Goal: Task Accomplishment & Management: Use online tool/utility

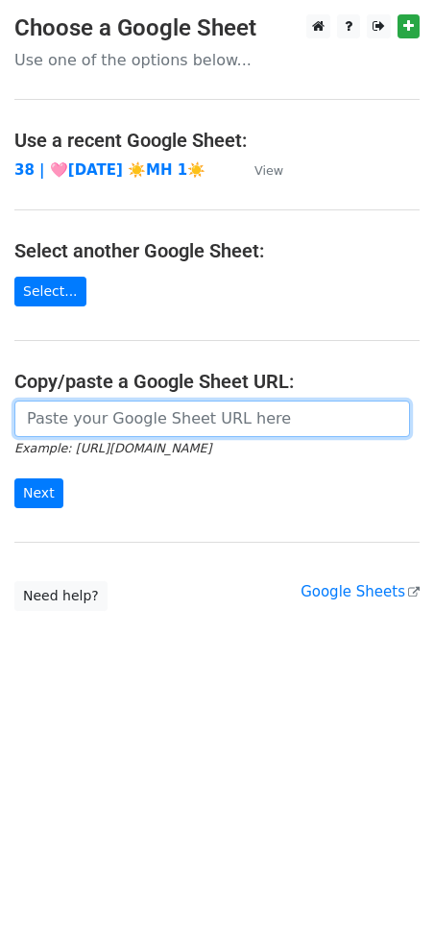
click at [170, 411] on input "url" at bounding box center [212, 419] width 396 height 37
paste input "[URL][DOMAIN_NAME]"
type input "[URL][DOMAIN_NAME]"
click at [14, 479] on input "Next" at bounding box center [38, 494] width 49 height 30
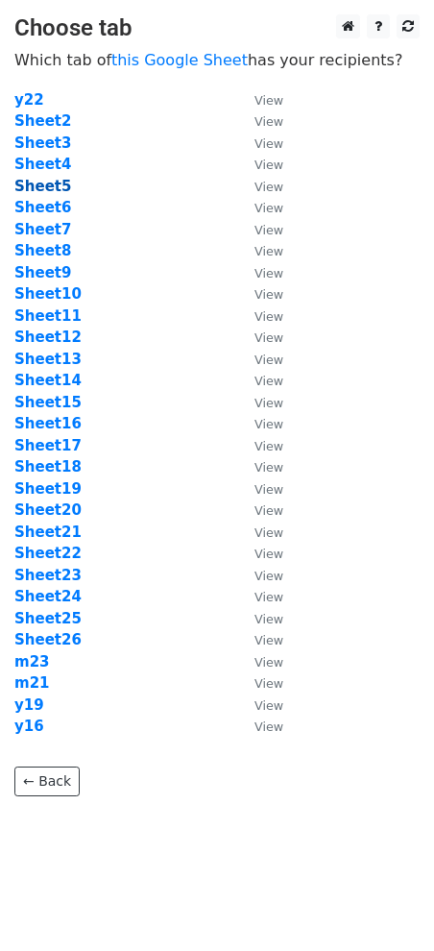
click at [38, 188] on strong "Sheet5" at bounding box center [42, 186] width 57 height 17
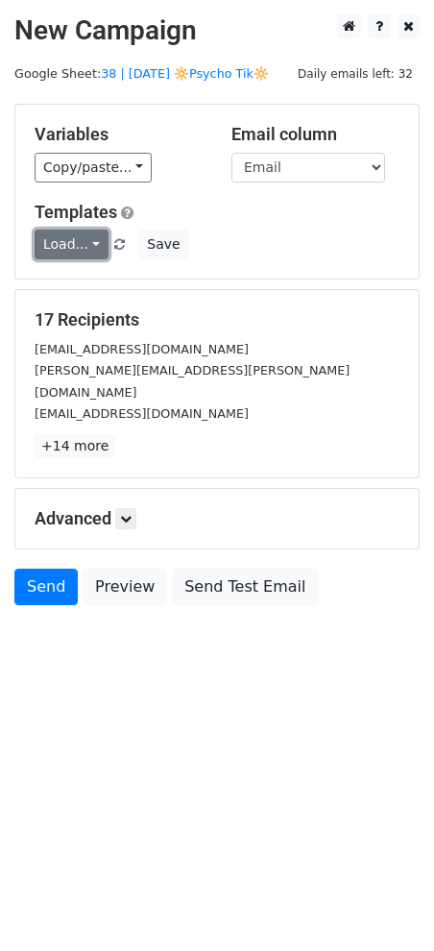
click at [69, 240] on link "Load..." at bounding box center [72, 245] width 74 height 30
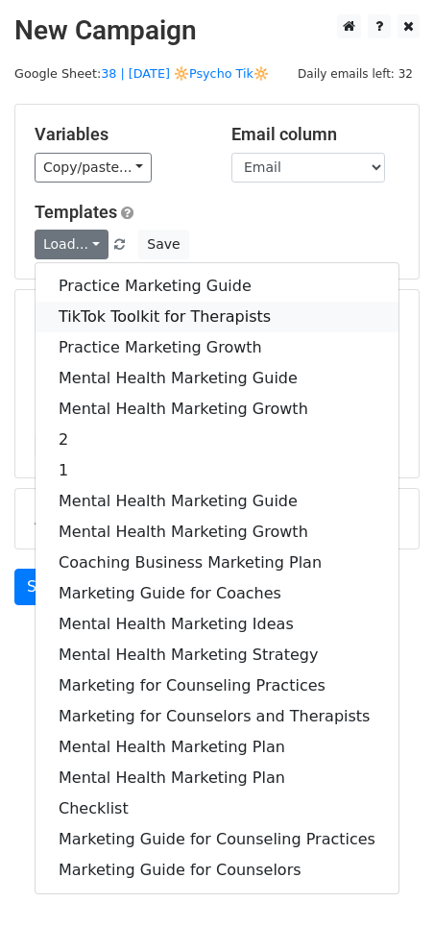
click at [121, 310] on link "TikTok Toolkit for Therapists" at bounding box center [217, 317] width 363 height 31
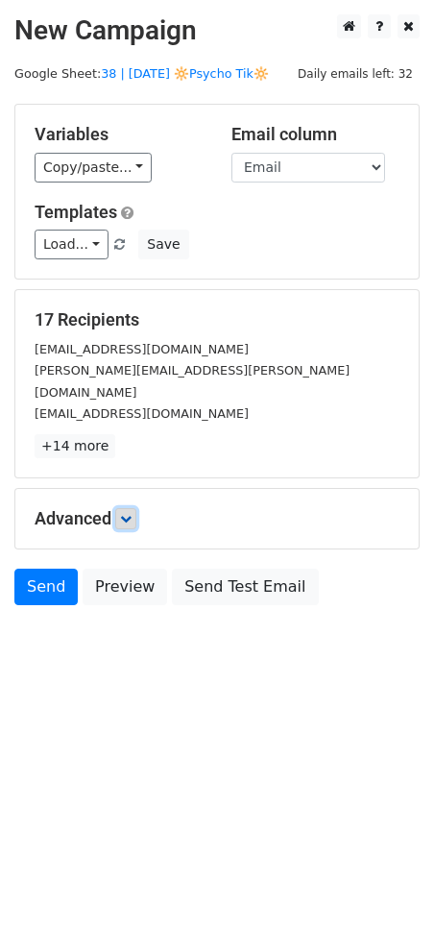
click at [131, 513] on icon at bounding box center [126, 519] width 12 height 12
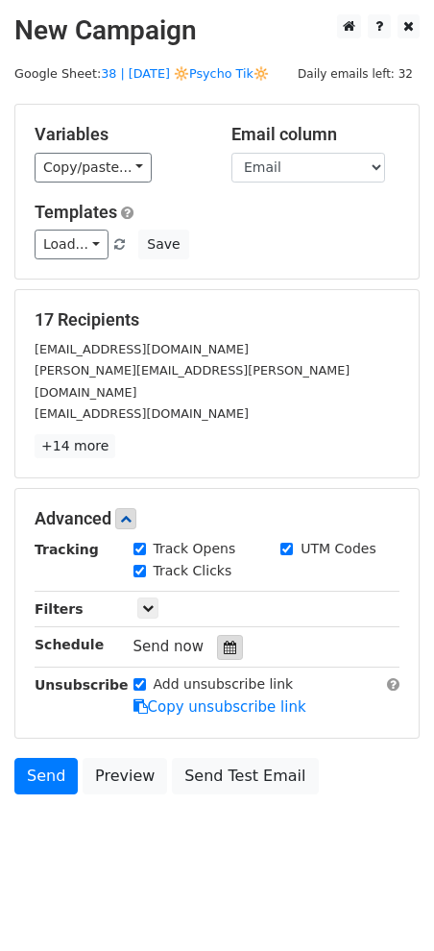
click at [224, 641] on icon at bounding box center [230, 647] width 12 height 13
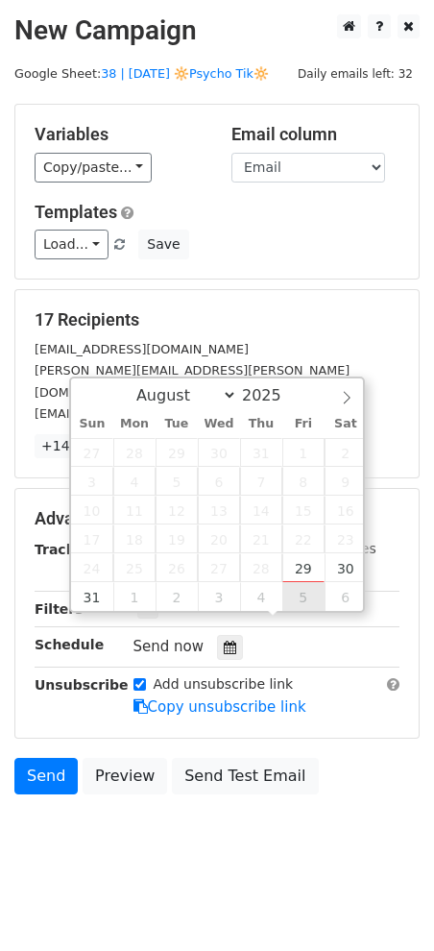
type input "2025-09-05 12:00"
select select "8"
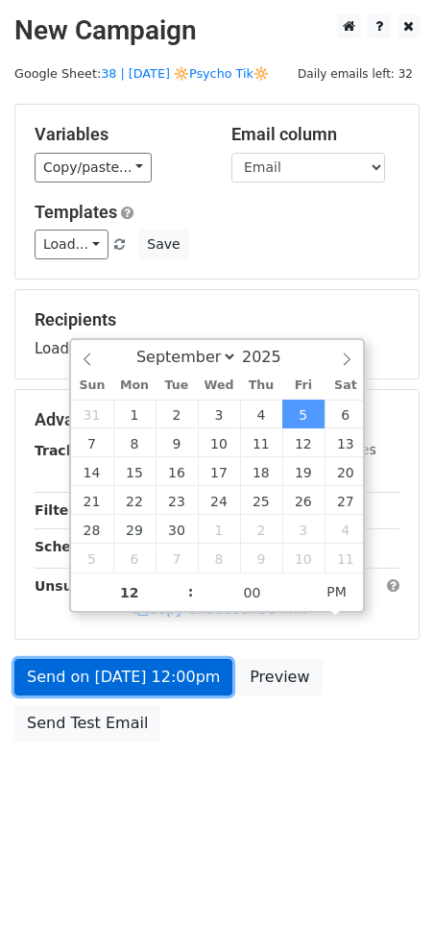
click at [198, 675] on link "Send on Sep 5 at 12:00pm" at bounding box center [123, 677] width 218 height 37
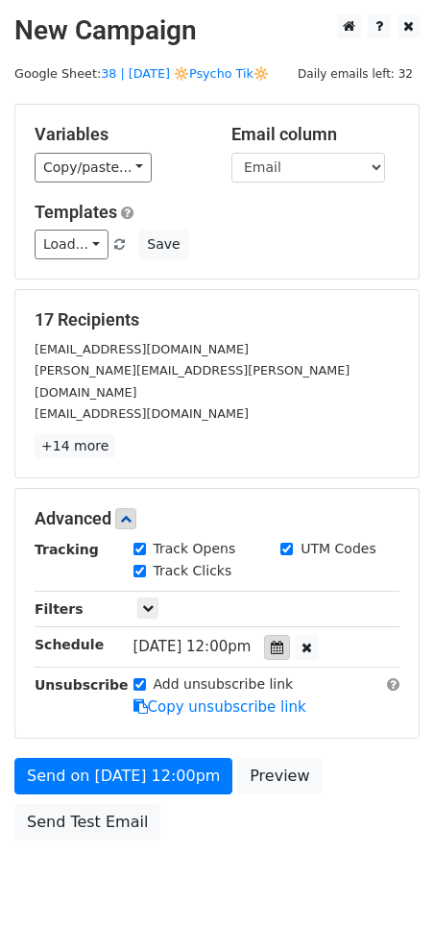
click at [282, 635] on div at bounding box center [277, 647] width 26 height 25
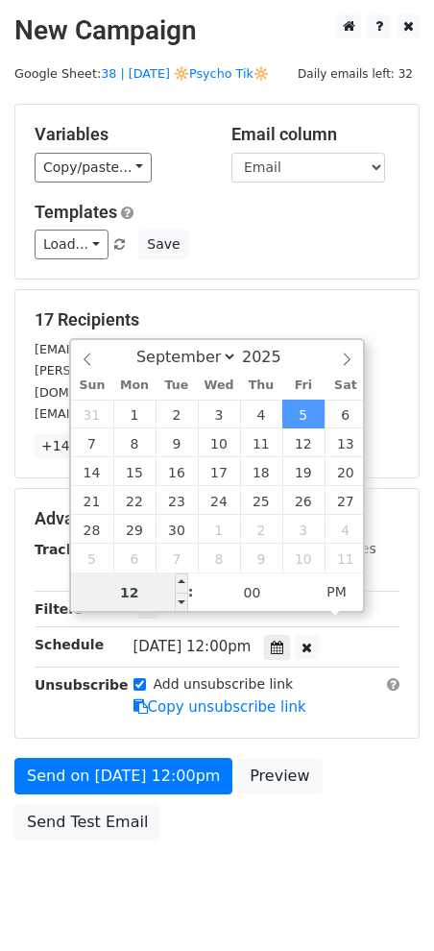
click at [143, 603] on input "12" at bounding box center [129, 593] width 117 height 38
type input "6"
type input "2025-09-05 18:00"
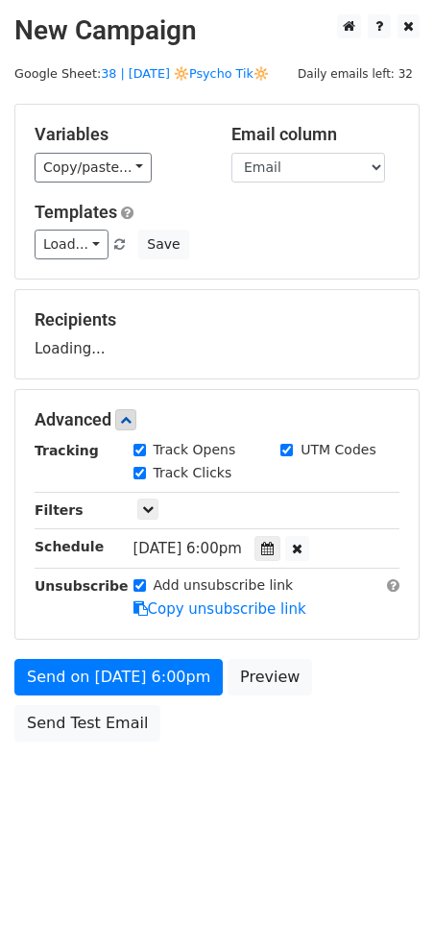
click at [67, 811] on body "New Campaign Daily emails left: 32 Google Sheet: 38 | SEPT 1 🔆Psycho Tik🔆 Varia…" at bounding box center [217, 421] width 434 height 814
click at [71, 726] on link "Send Test Email" at bounding box center [87, 723] width 146 height 37
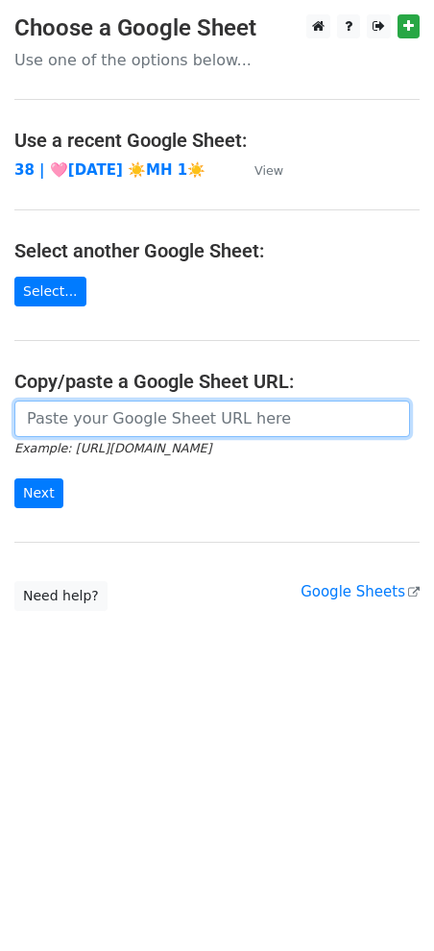
click at [102, 420] on input "url" at bounding box center [212, 419] width 396 height 37
paste input "[URL][DOMAIN_NAME]"
type input "[URL][DOMAIN_NAME]"
click at [14, 479] on input "Next" at bounding box center [38, 494] width 49 height 30
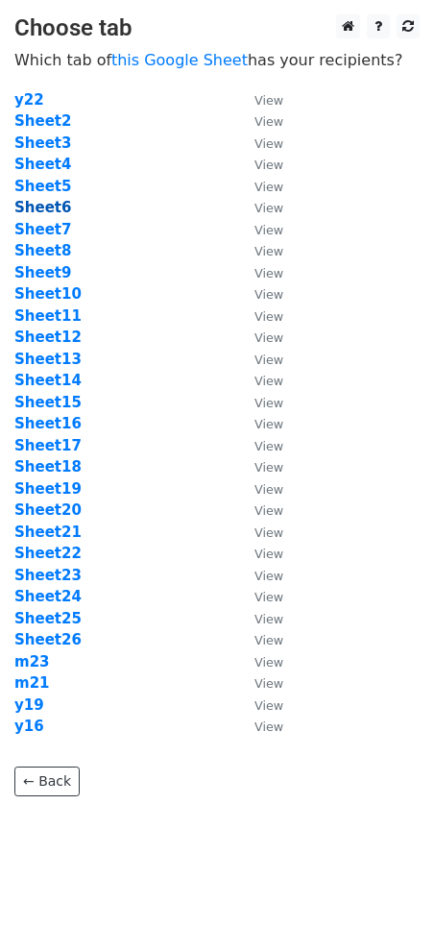
click at [35, 212] on strong "Sheet6" at bounding box center [42, 207] width 57 height 17
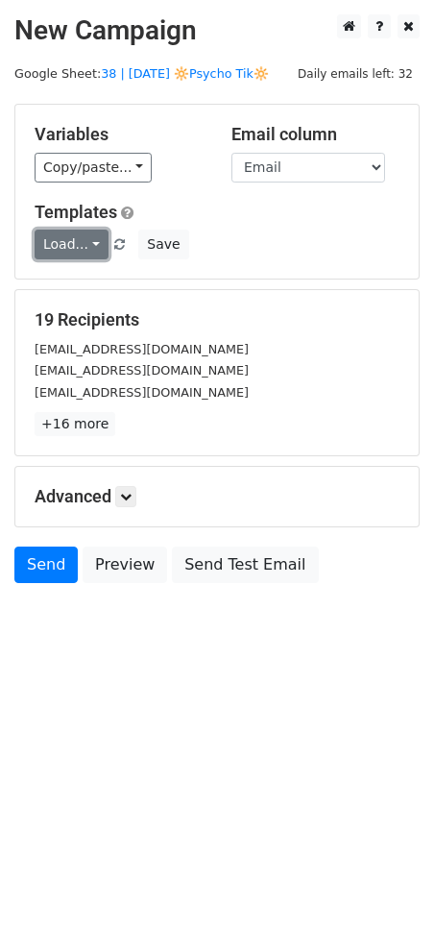
click at [82, 247] on link "Load..." at bounding box center [72, 245] width 74 height 30
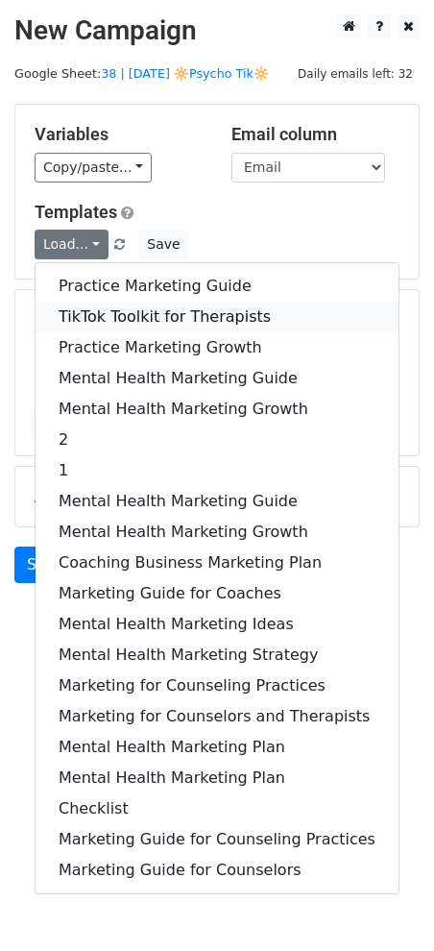
click at [123, 307] on link "TikTok Toolkit for Therapists" at bounding box center [217, 317] width 363 height 31
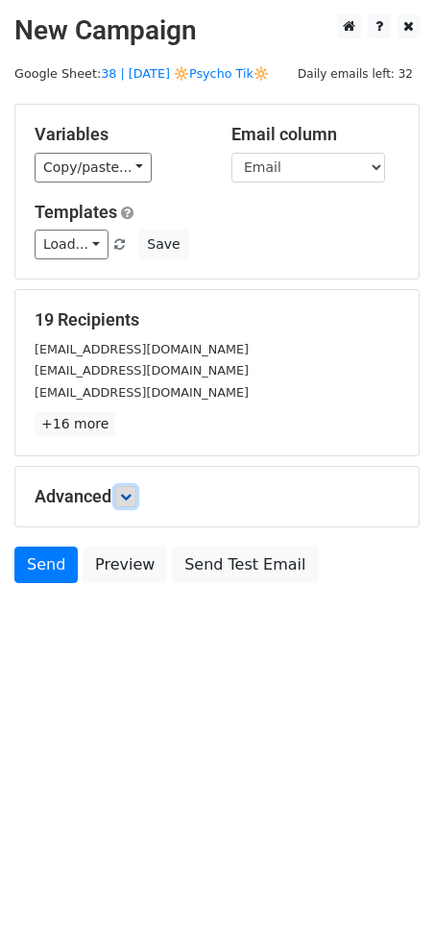
click at [129, 486] on link at bounding box center [125, 496] width 21 height 21
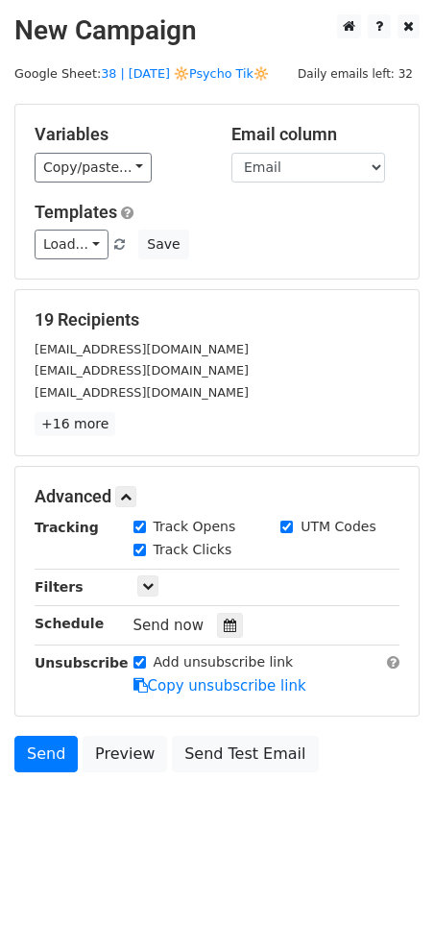
click at [227, 623] on icon at bounding box center [230, 625] width 12 height 13
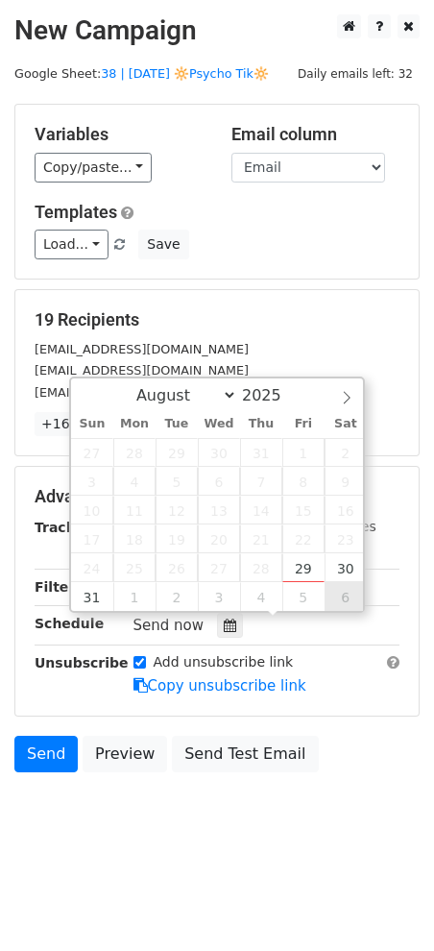
type input "2025-09-06 12:00"
select select "8"
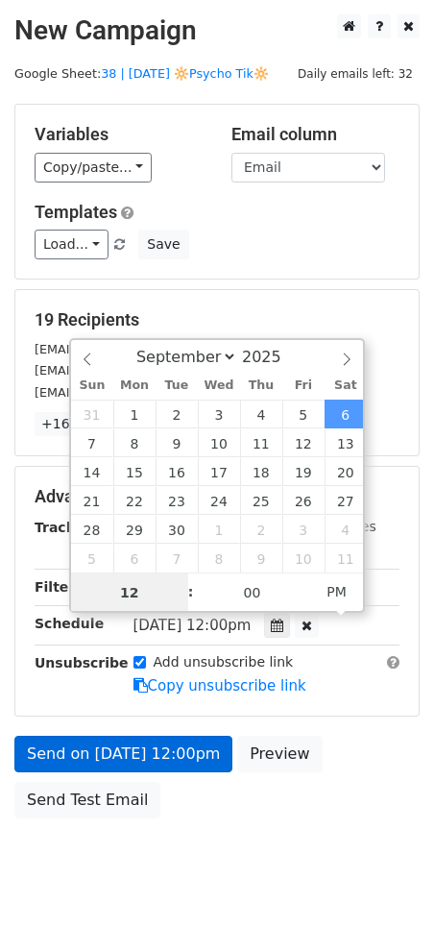
type input "8"
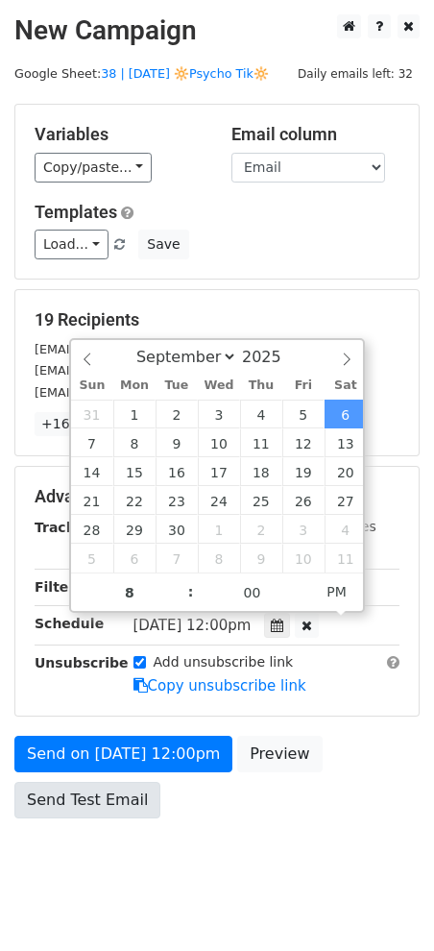
type input "2025-09-06 20:00"
click at [77, 784] on link "Send Test Email" at bounding box center [87, 800] width 146 height 37
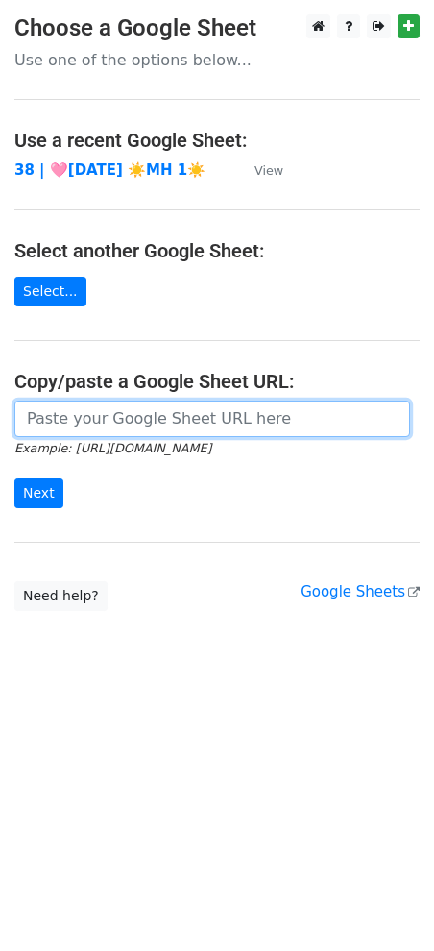
click at [130, 416] on input "url" at bounding box center [212, 419] width 396 height 37
paste input "[URL][DOMAIN_NAME]"
type input "https://docs.google.com/spreadsheets/d/1RTjeNWBf3DSM1h--rari_5nL8_3EMYyINOPbewq…"
click at [14, 479] on input "Next" at bounding box center [38, 494] width 49 height 30
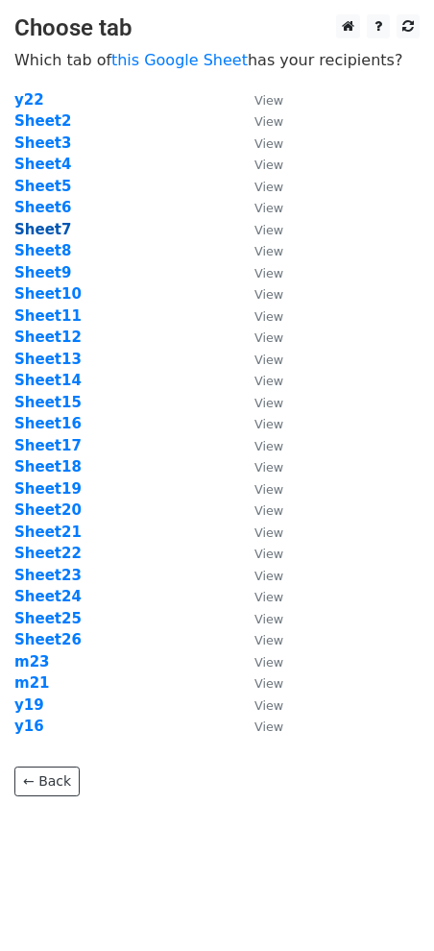
click at [46, 231] on strong "Sheet7" at bounding box center [42, 229] width 57 height 17
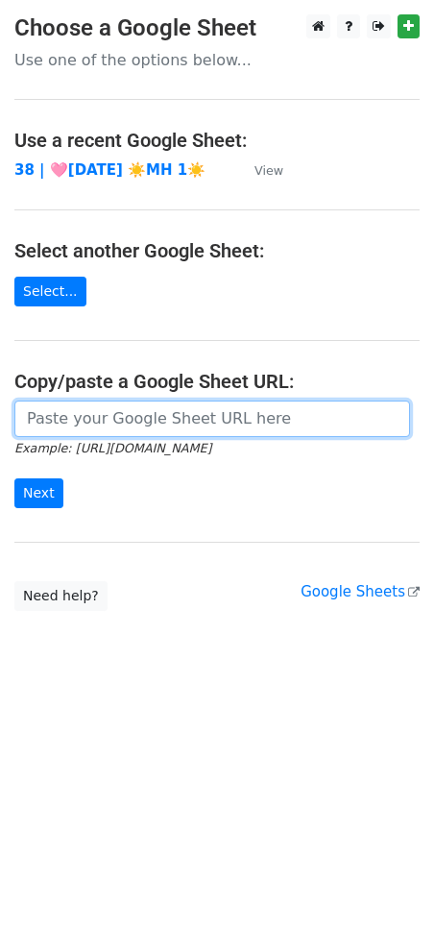
click at [126, 428] on input "url" at bounding box center [212, 419] width 396 height 37
paste input "https://docs.google.com/spreadsheets/d/1RTjeNWBf3DSM1h--rari_5nL8_3EMYyINOPbewq…"
type input "https://docs.google.com/spreadsheets/d/1RTjeNWBf3DSM1h--rari_5nL8_3EMYyINOPbewq…"
click at [14, 479] on input "Next" at bounding box center [38, 494] width 49 height 30
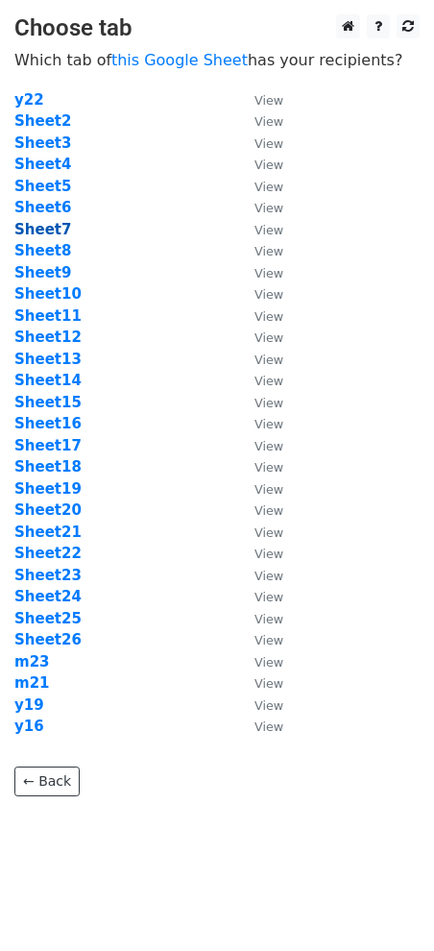
click at [50, 221] on strong "Sheet7" at bounding box center [42, 229] width 57 height 17
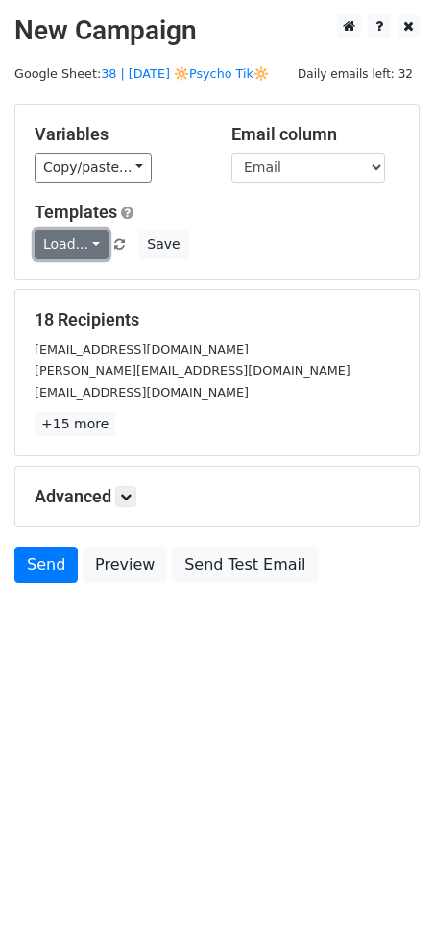
click at [83, 246] on link "Load..." at bounding box center [72, 245] width 74 height 30
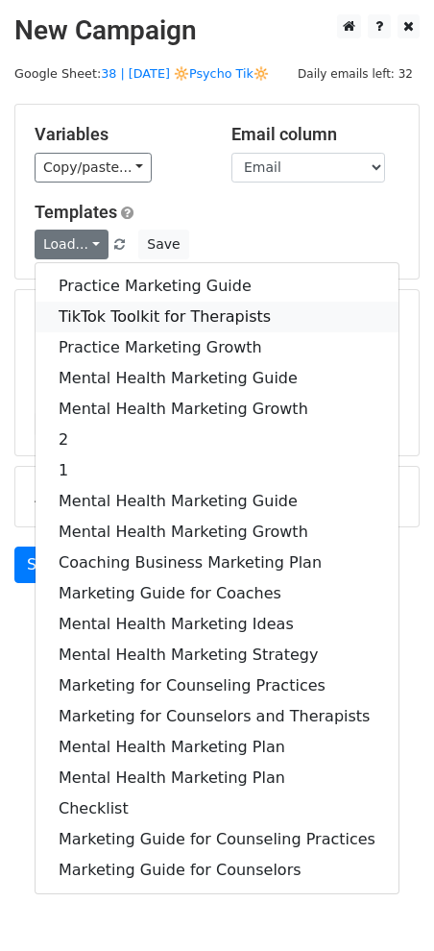
click at [101, 316] on link "TikTok Toolkit for Therapists" at bounding box center [217, 317] width 363 height 31
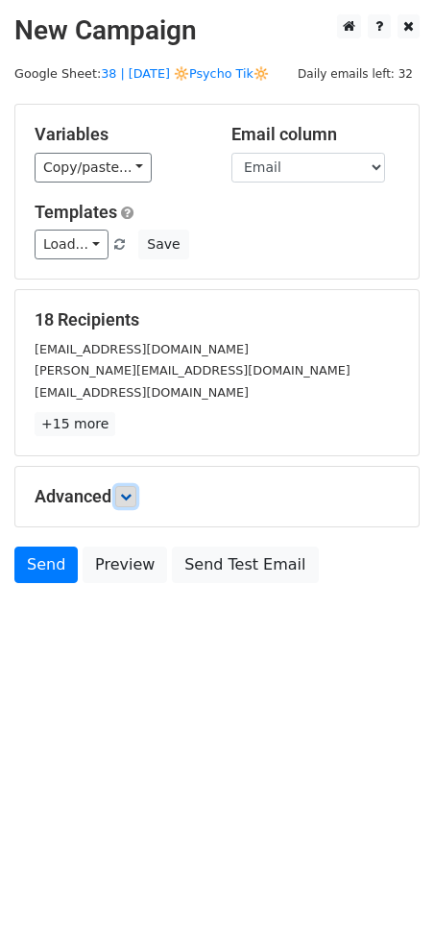
click at [132, 496] on icon at bounding box center [126, 497] width 12 height 12
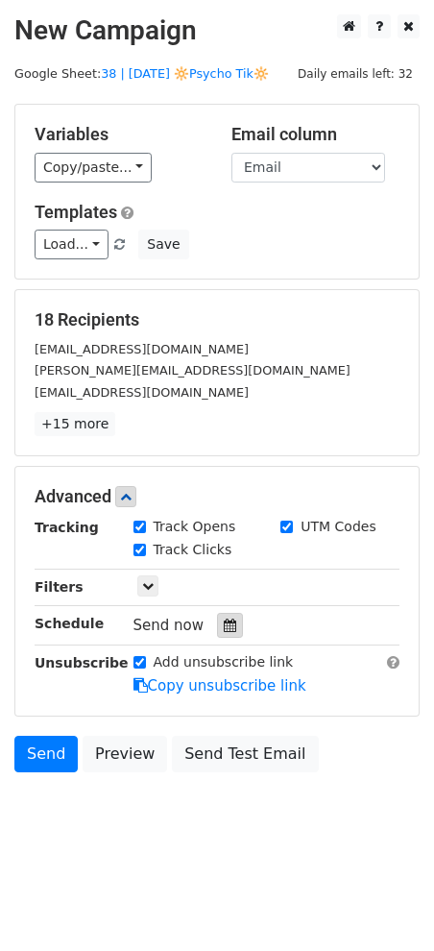
click at [217, 613] on div at bounding box center [230, 625] width 26 height 25
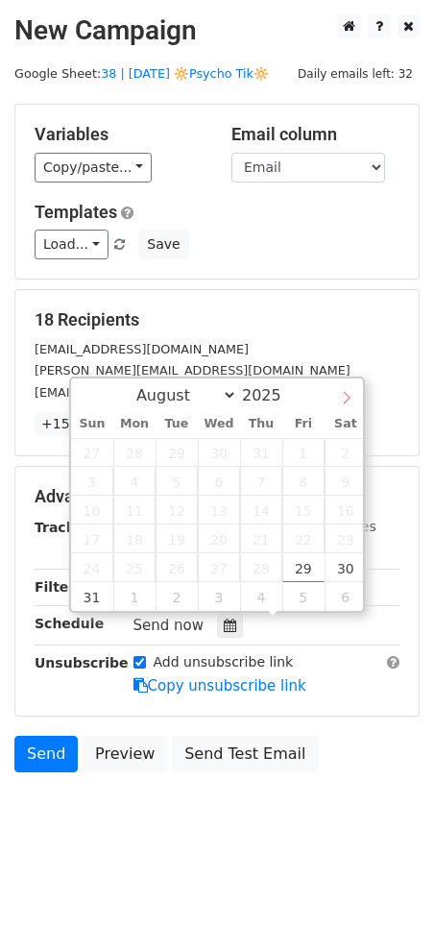
select select "8"
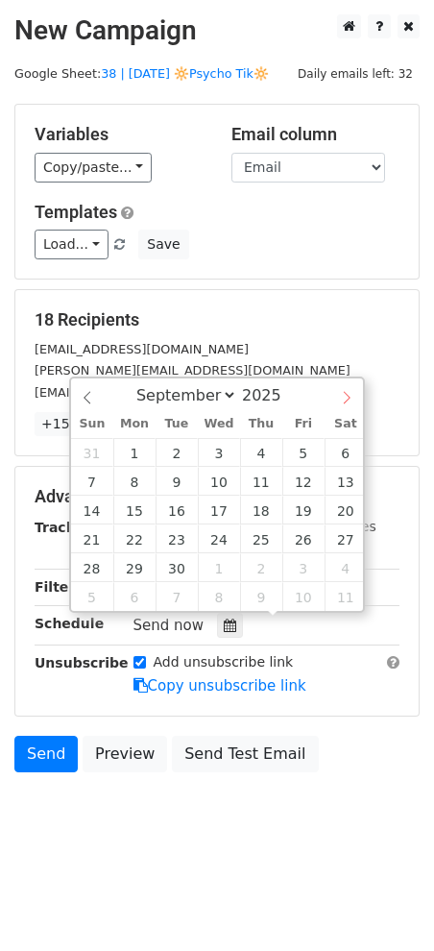
click at [342, 393] on icon at bounding box center [346, 397] width 13 height 13
type input "2025-09-07 12:00"
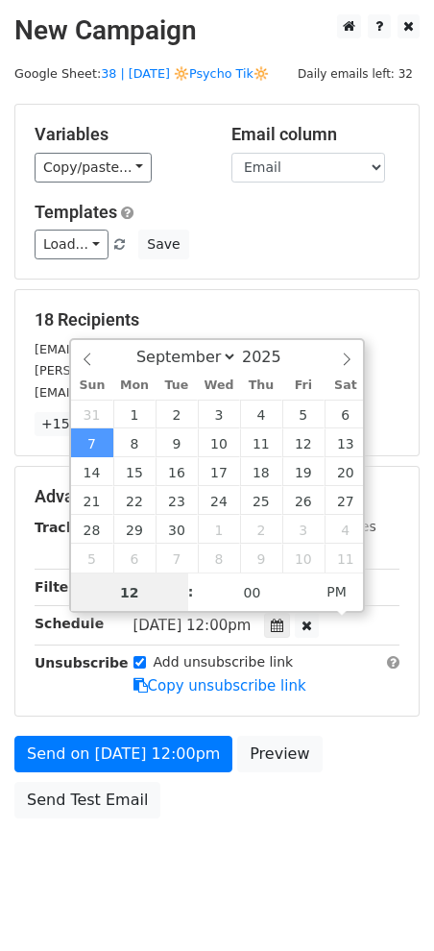
type input "8"
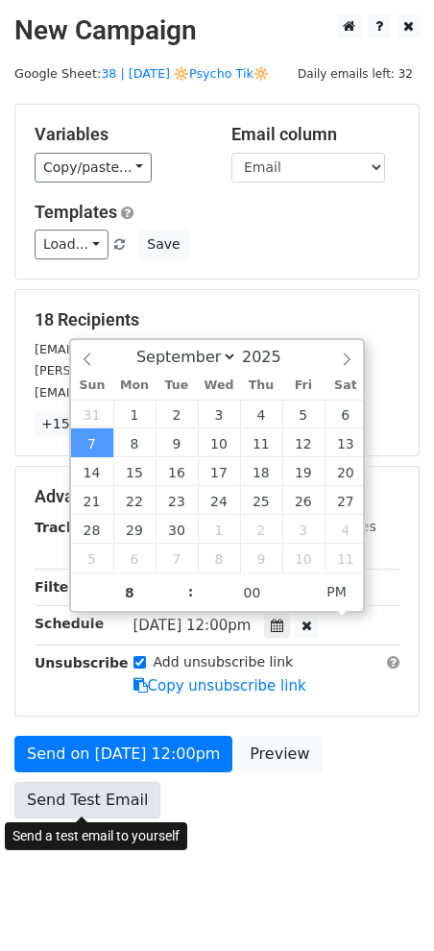
type input "2025-09-07 20:00"
click at [91, 806] on link "Send Test Email" at bounding box center [87, 800] width 146 height 37
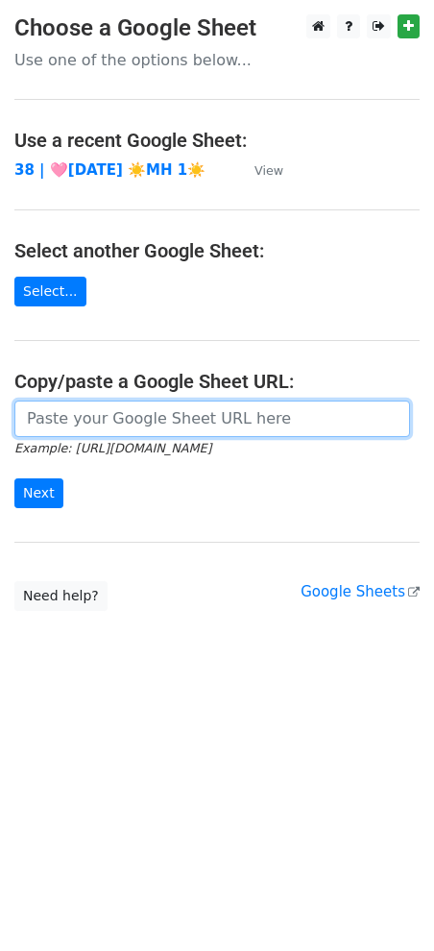
click at [139, 416] on input "url" at bounding box center [212, 419] width 396 height 37
paste input "https://docs.google.com/spreadsheets/d/1RTjeNWBf3DSM1h--rari_5nL8_3EMYyINOPbewq…"
type input "https://docs.google.com/spreadsheets/d/1RTjeNWBf3DSM1h--rari_5nL8_3EMYyINOPbewq…"
click at [14, 479] on input "Next" at bounding box center [38, 494] width 49 height 30
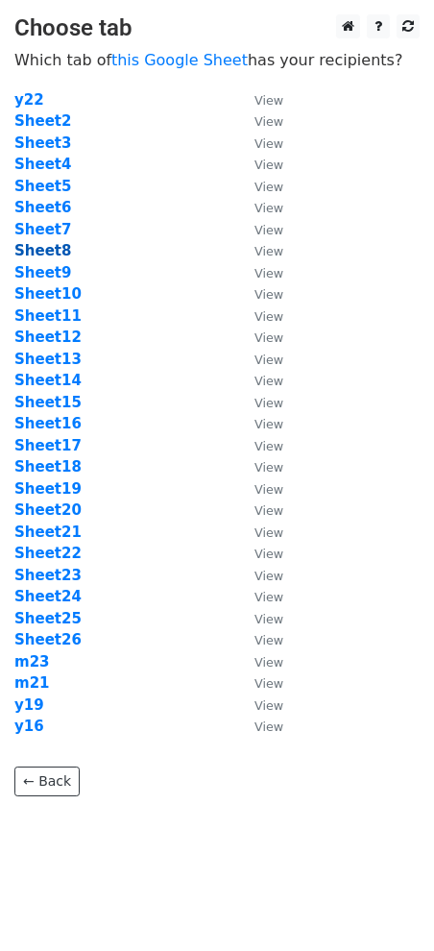
click at [52, 248] on strong "Sheet8" at bounding box center [42, 250] width 57 height 17
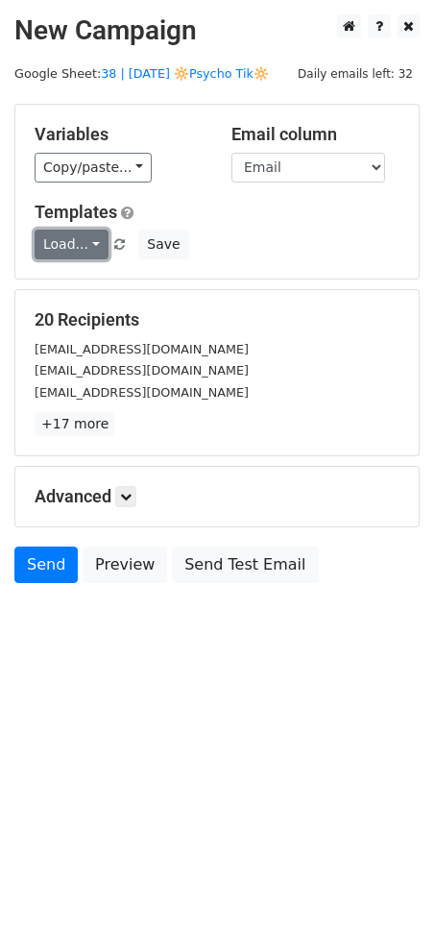
click at [62, 242] on link "Load..." at bounding box center [72, 245] width 74 height 30
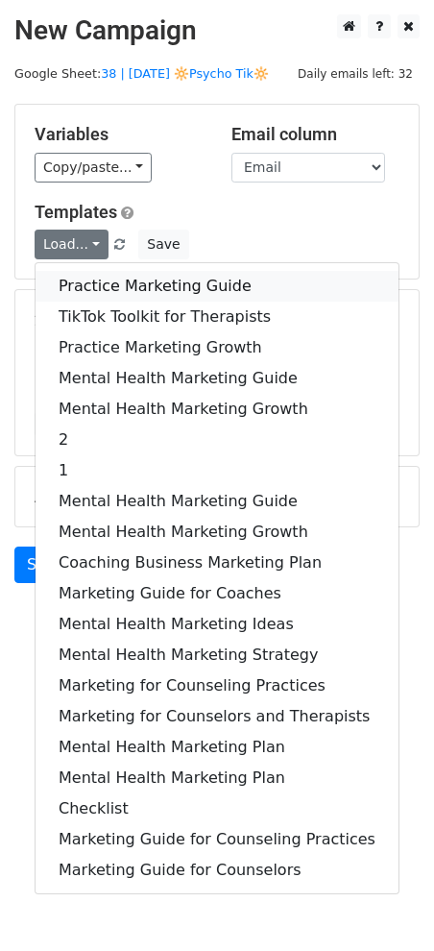
click at [86, 280] on link "Practice Marketing Guide" at bounding box center [217, 286] width 363 height 31
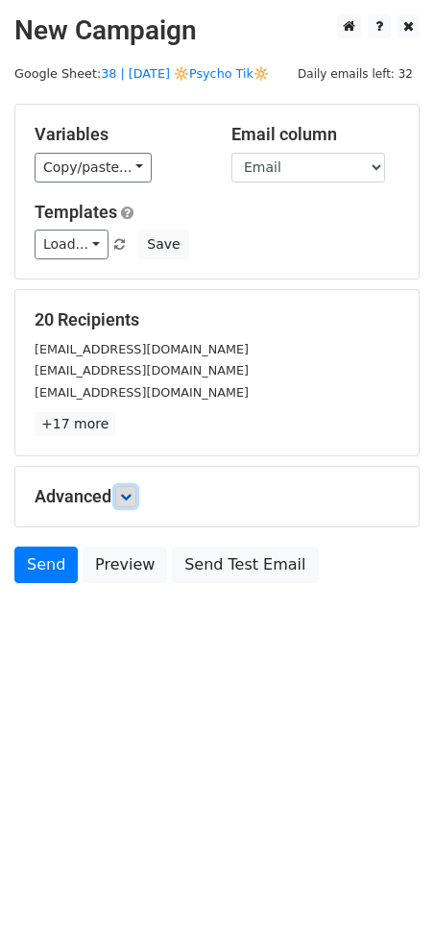
click at [132, 500] on icon at bounding box center [126, 497] width 12 height 12
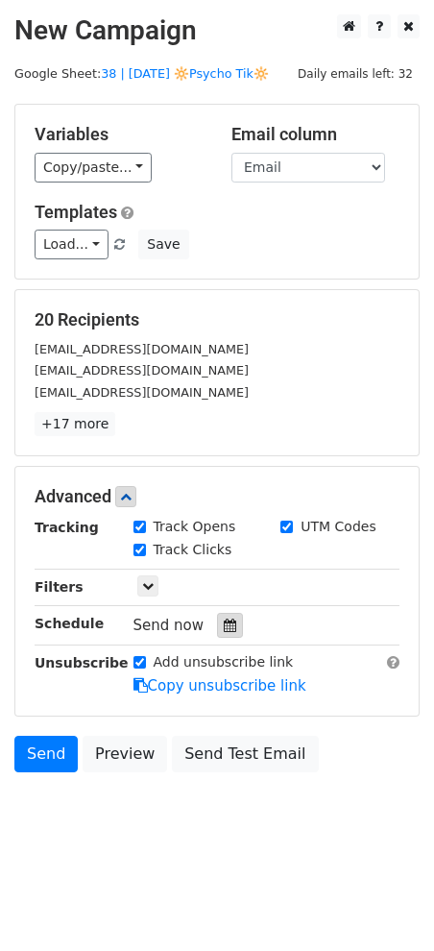
click at [230, 628] on div at bounding box center [230, 625] width 26 height 25
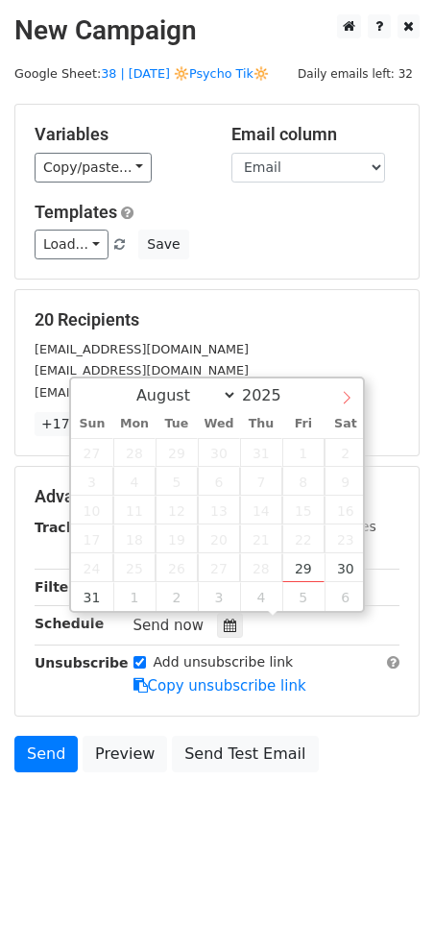
select select "8"
click at [338, 385] on span at bounding box center [347, 395] width 33 height 33
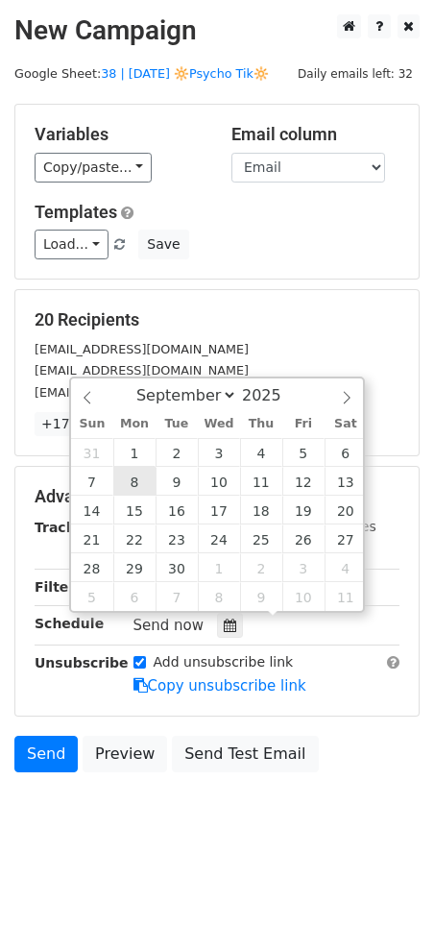
type input "2025-09-08 12:00"
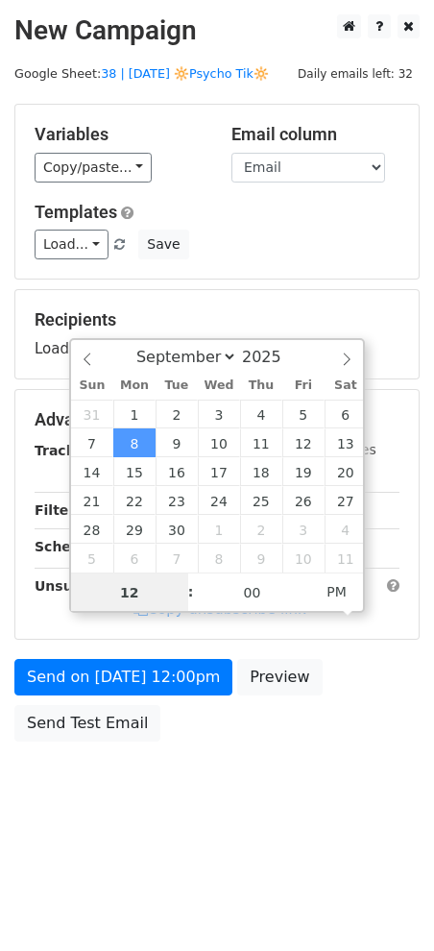
type input "8"
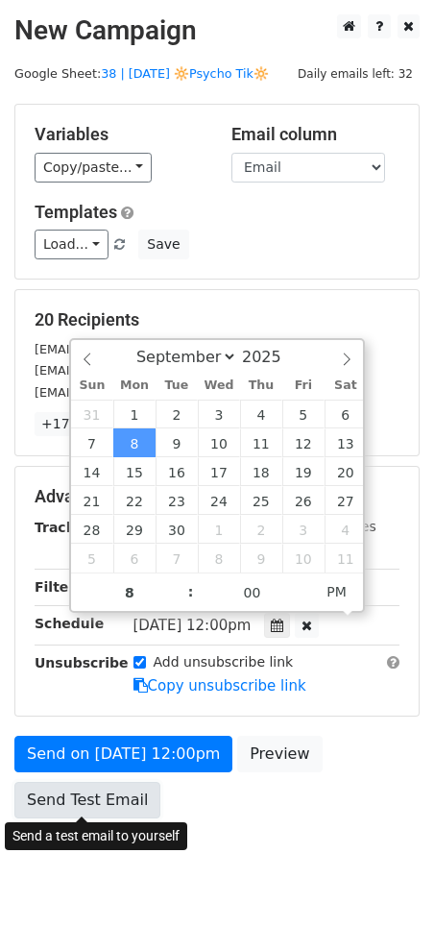
type input "2025-09-08 20:00"
click at [86, 813] on link "Send Test Email" at bounding box center [87, 800] width 146 height 37
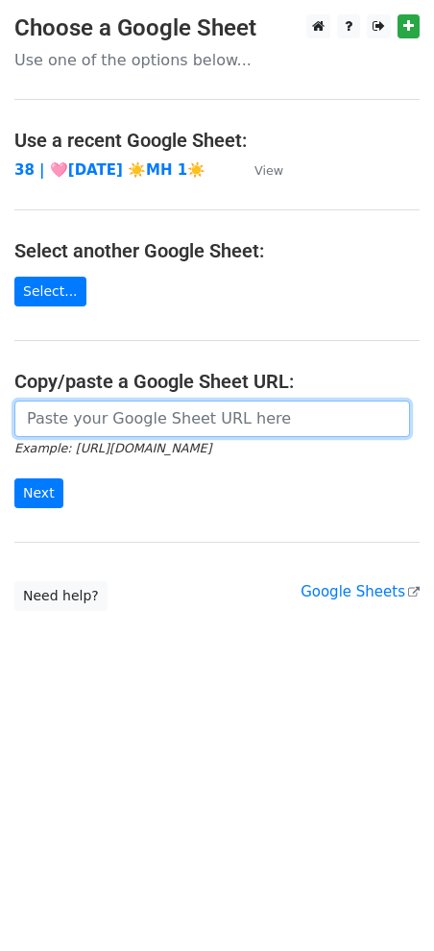
click at [194, 415] on input "url" at bounding box center [212, 419] width 396 height 37
paste input "https://docs.google.com/spreadsheets/d/1RTjeNWBf3DSM1h--rari_5nL8_3EMYyINOPbewq…"
type input "https://docs.google.com/spreadsheets/d/1RTjeNWBf3DSM1h--rari_5nL8_3EMYyINOPbewq…"
click at [14, 479] on input "Next" at bounding box center [38, 494] width 49 height 30
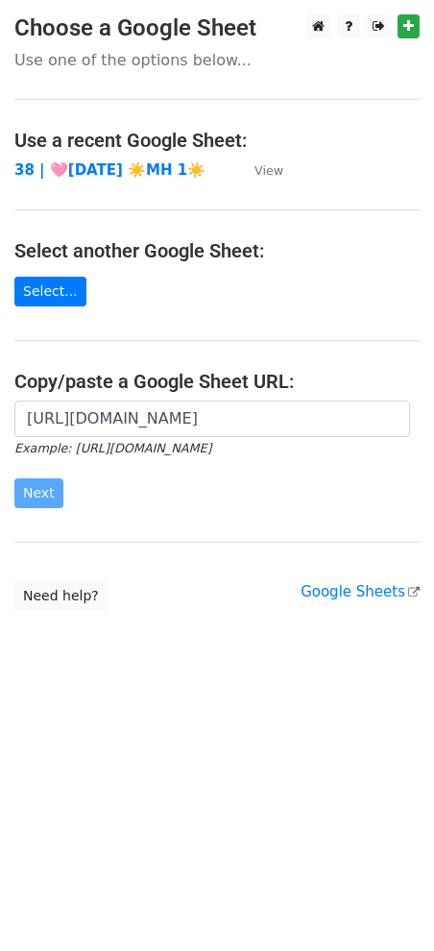
scroll to position [0, 0]
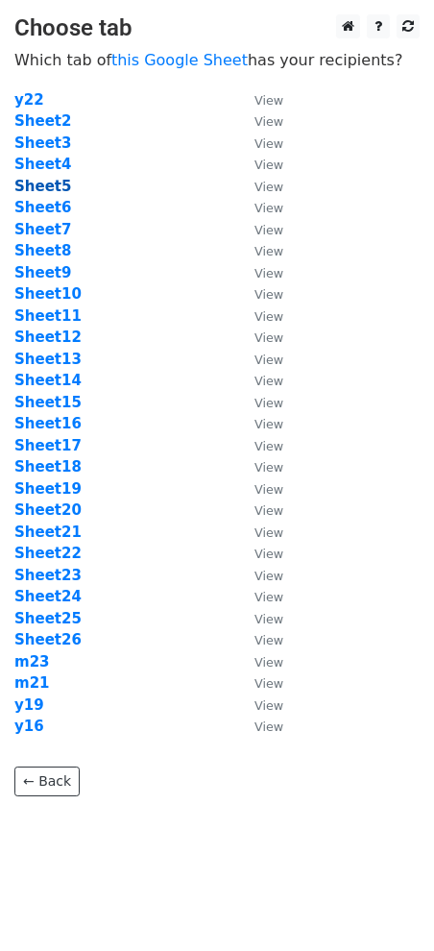
click at [44, 192] on strong "Sheet5" at bounding box center [42, 186] width 57 height 17
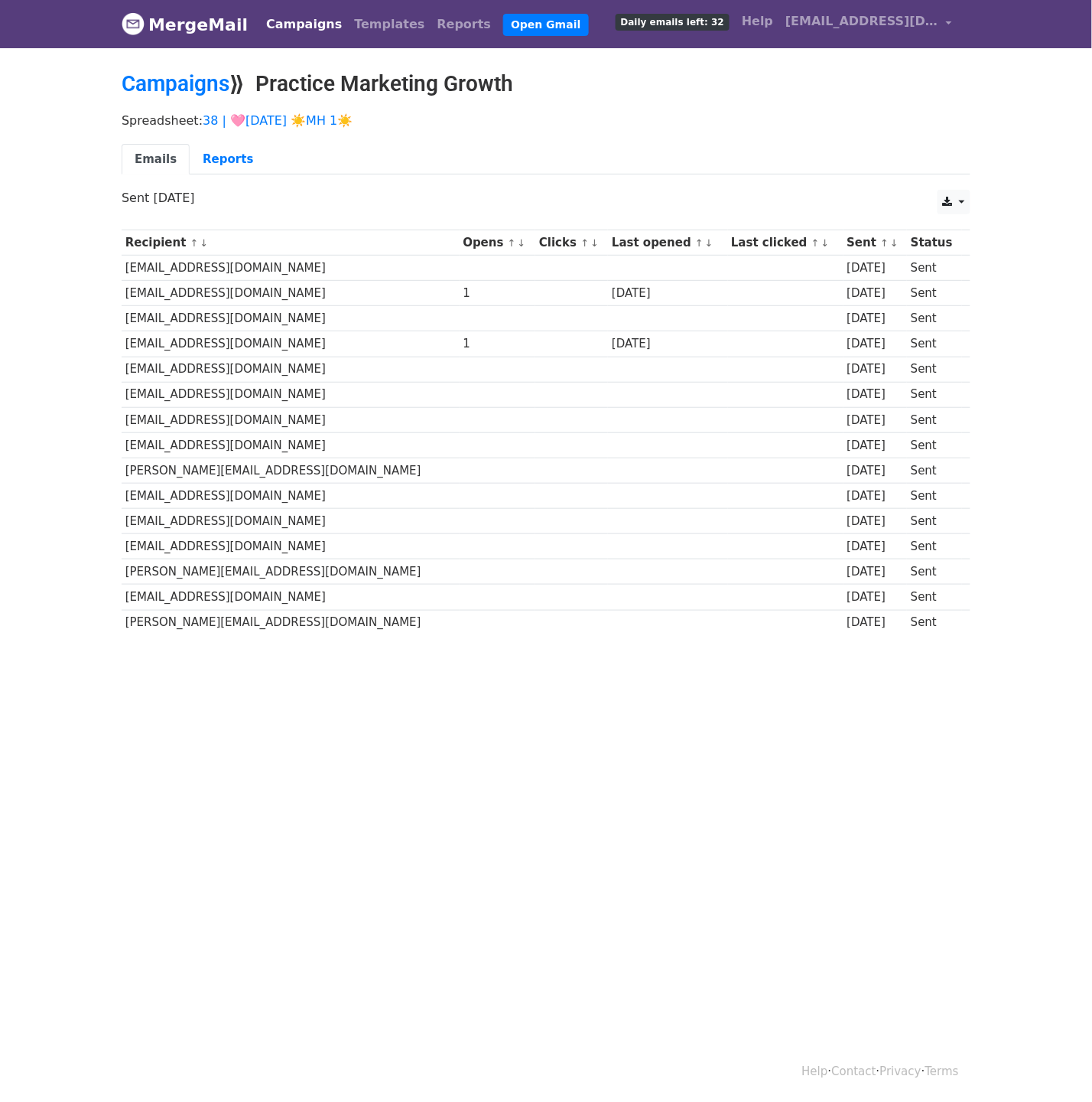
click at [306, 31] on link "Campaigns" at bounding box center [304, 25] width 88 height 30
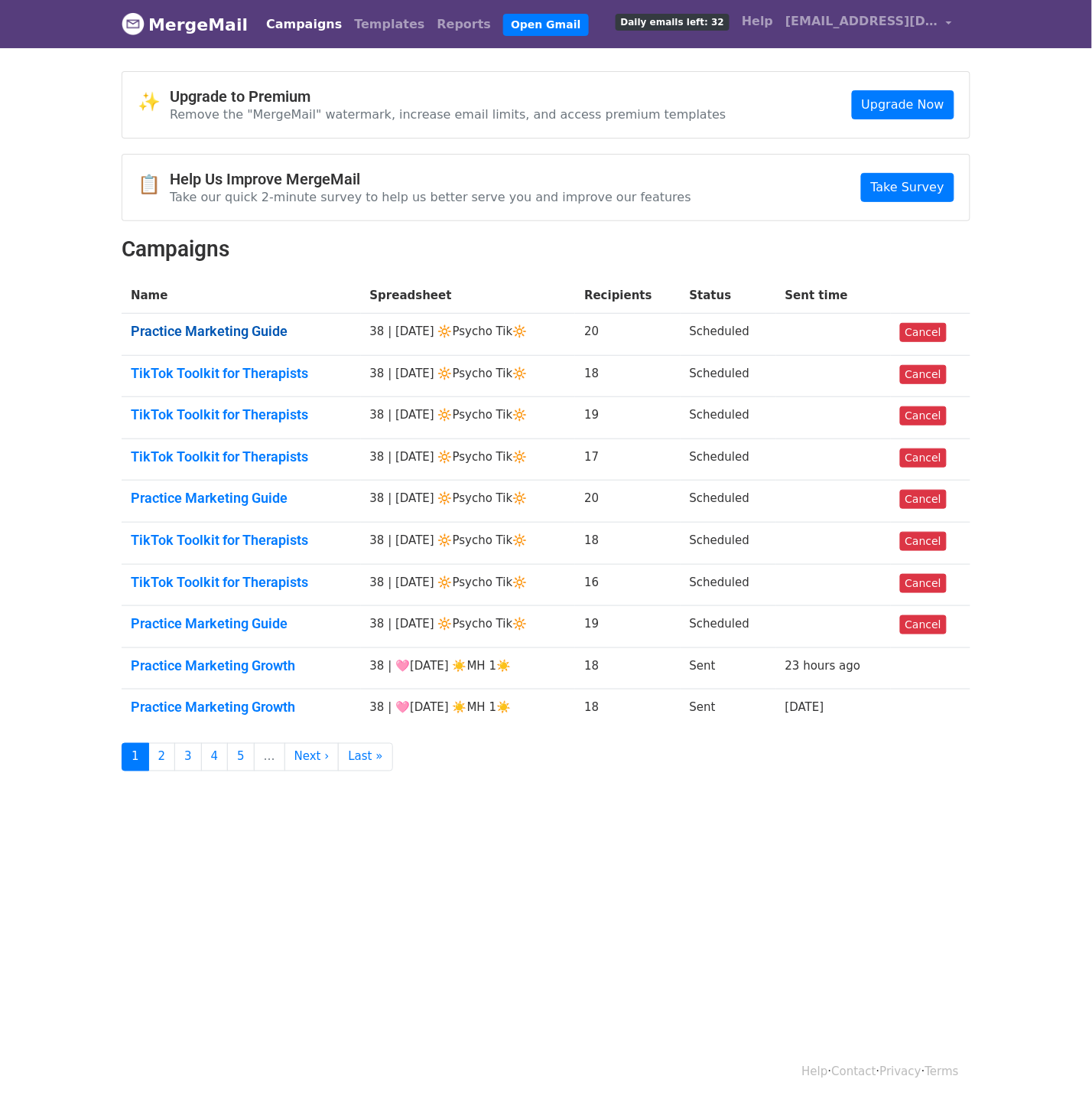
click at [239, 323] on link "Practice Marketing Guide" at bounding box center [241, 331] width 221 height 17
